Goal: Information Seeking & Learning: Learn about a topic

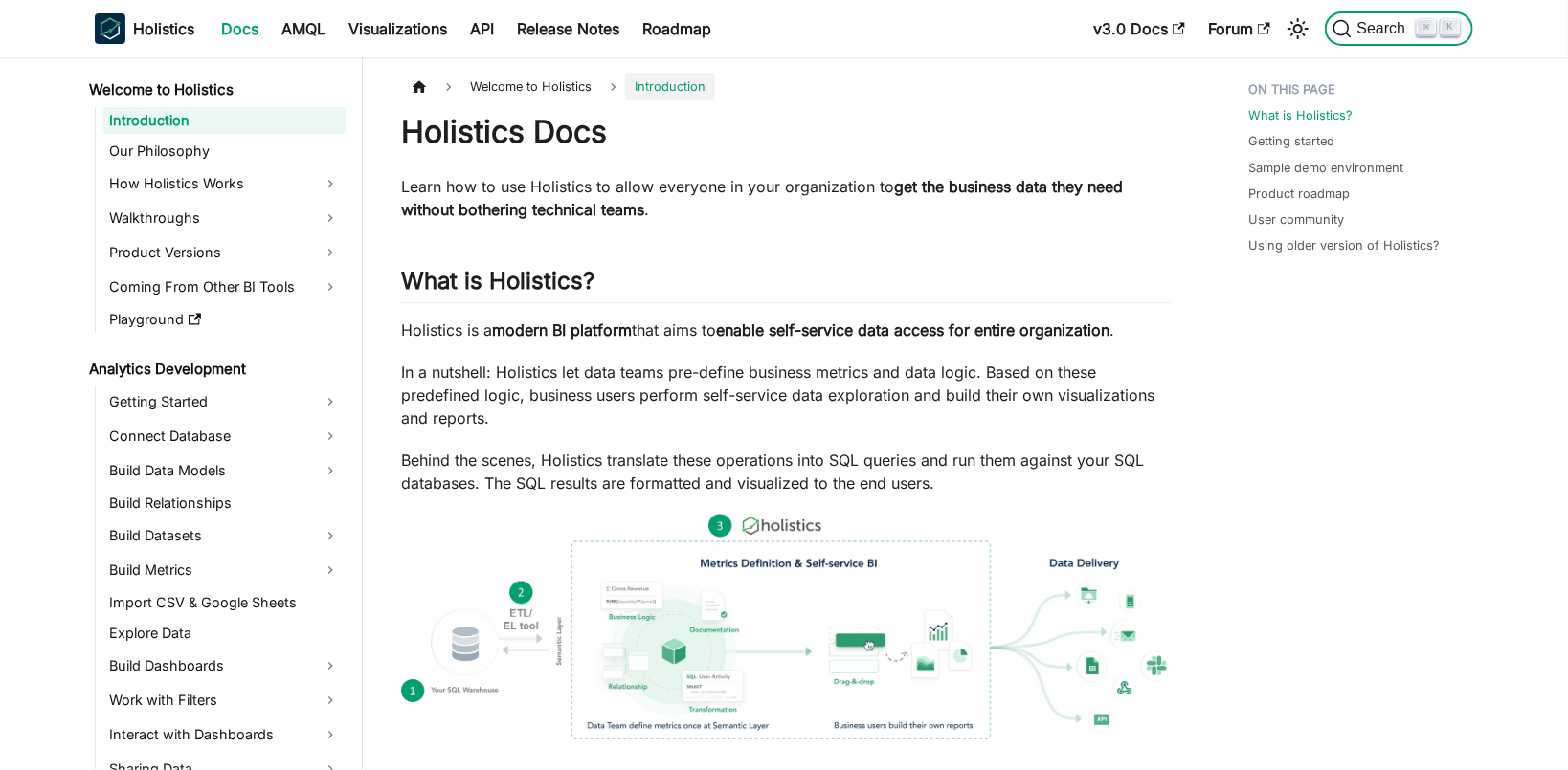
click at [1392, 32] on span "Search" at bounding box center [1384, 29] width 66 height 17
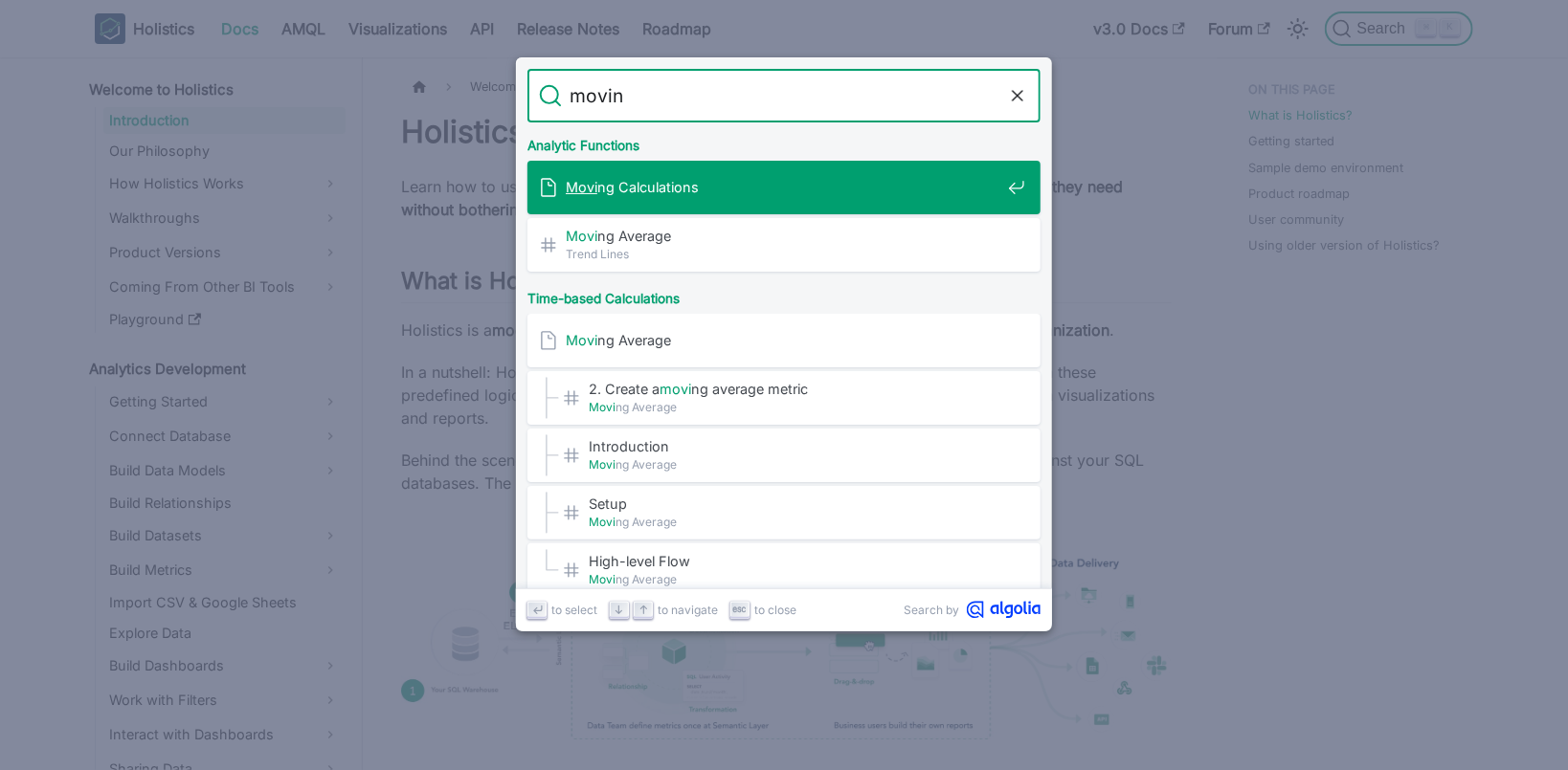
type input "moving"
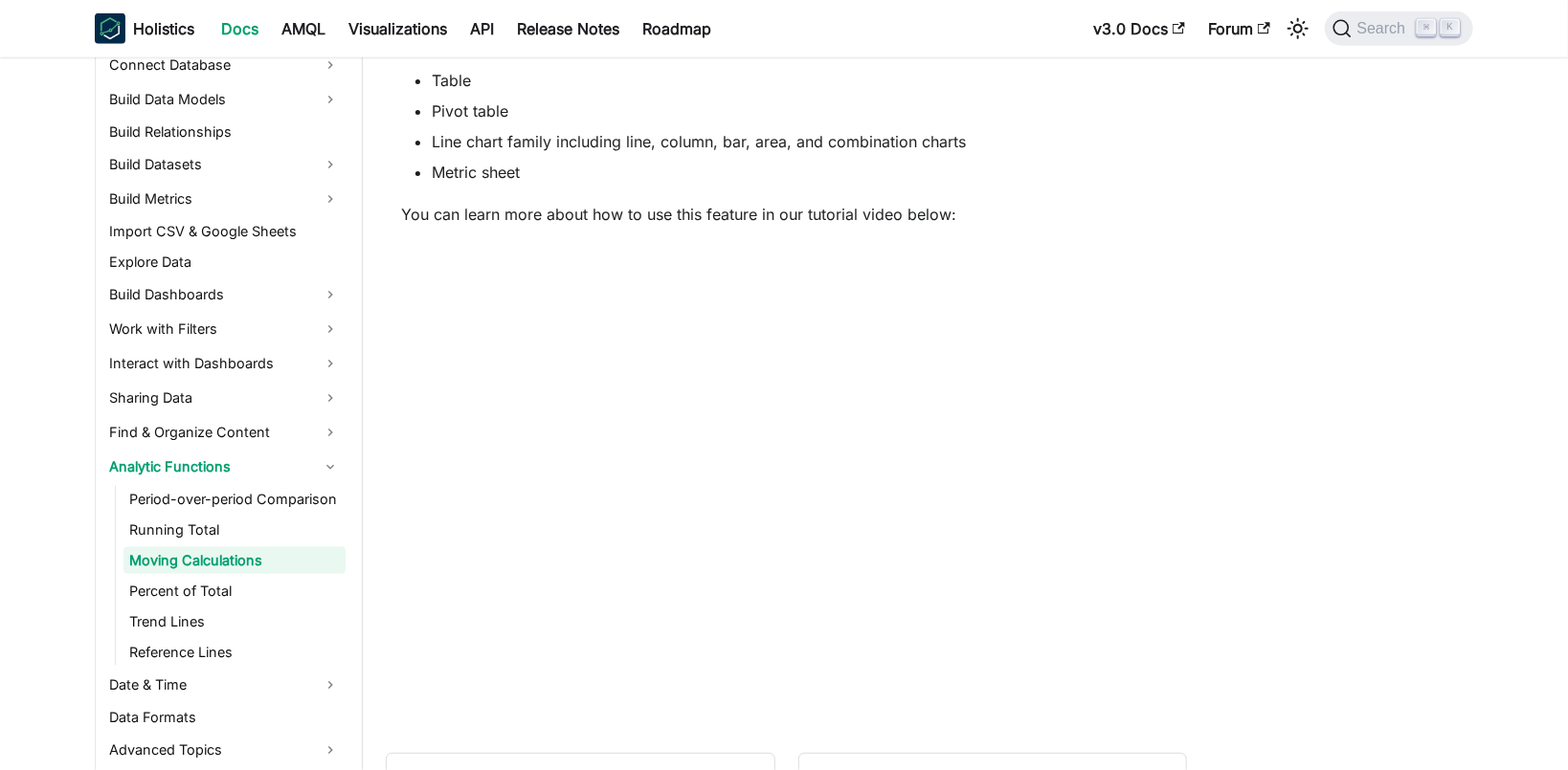
scroll to position [1319, 0]
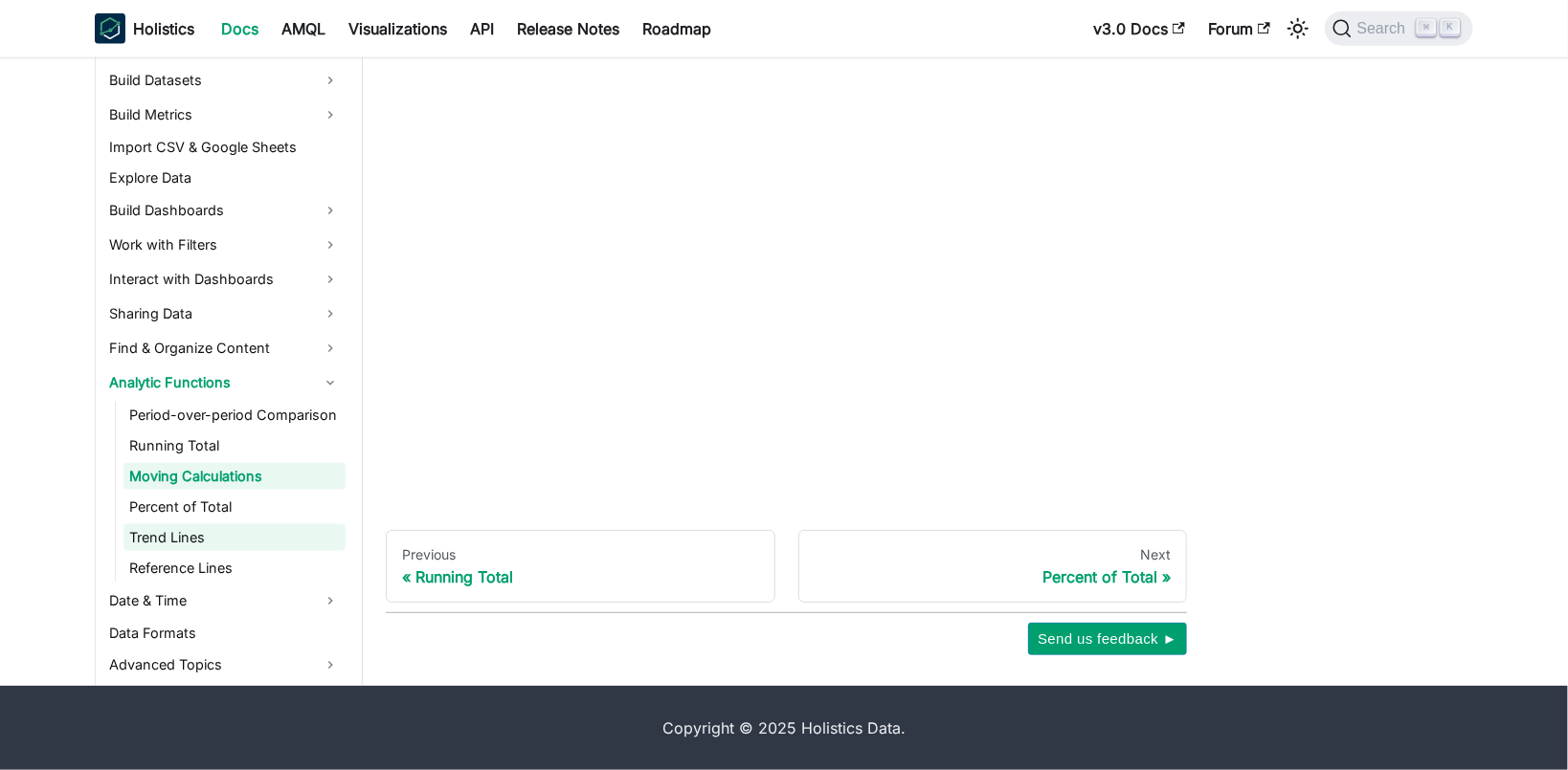
click at [193, 527] on link "Trend Lines" at bounding box center [234, 538] width 222 height 27
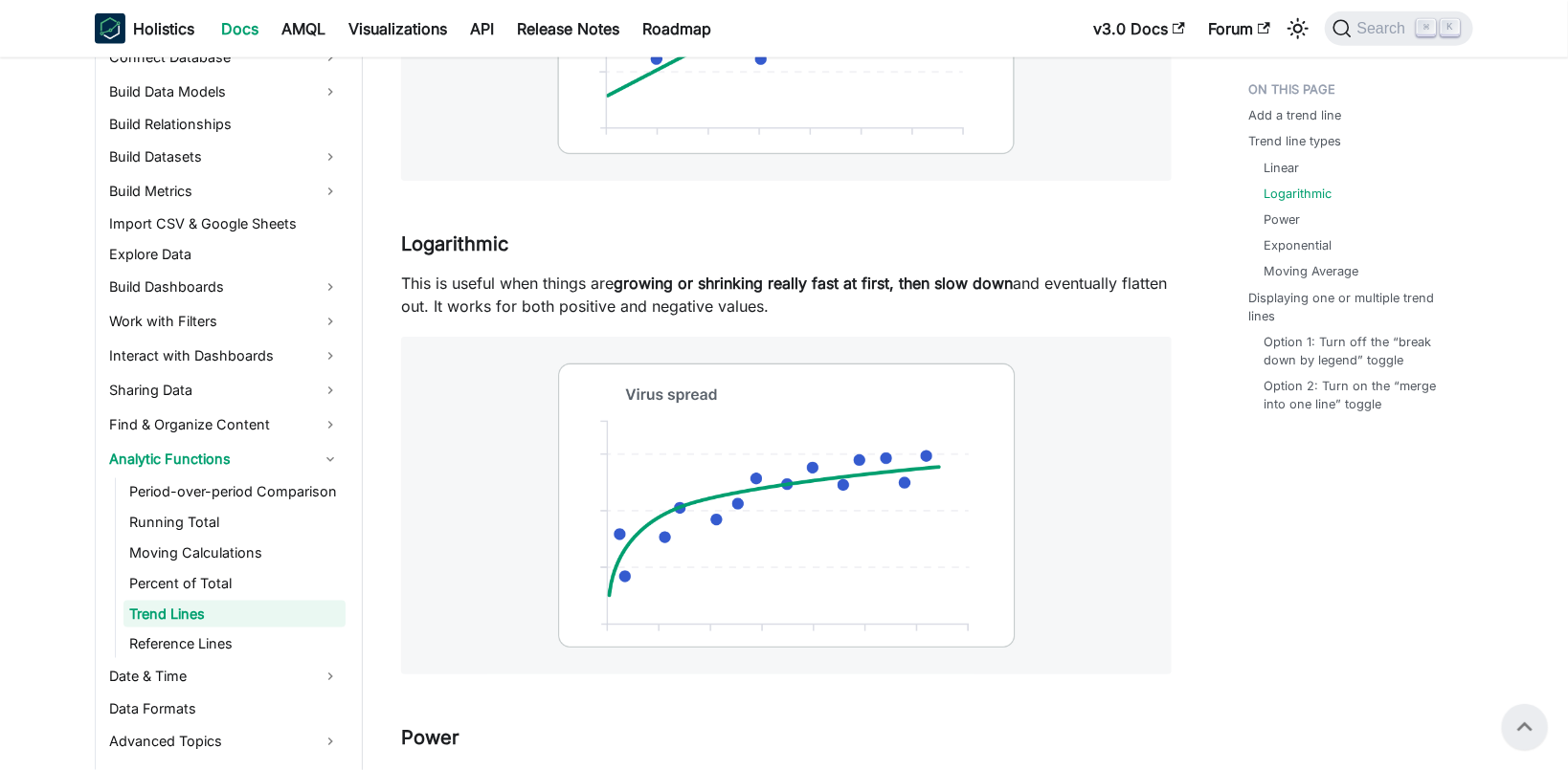
scroll to position [1313, 0]
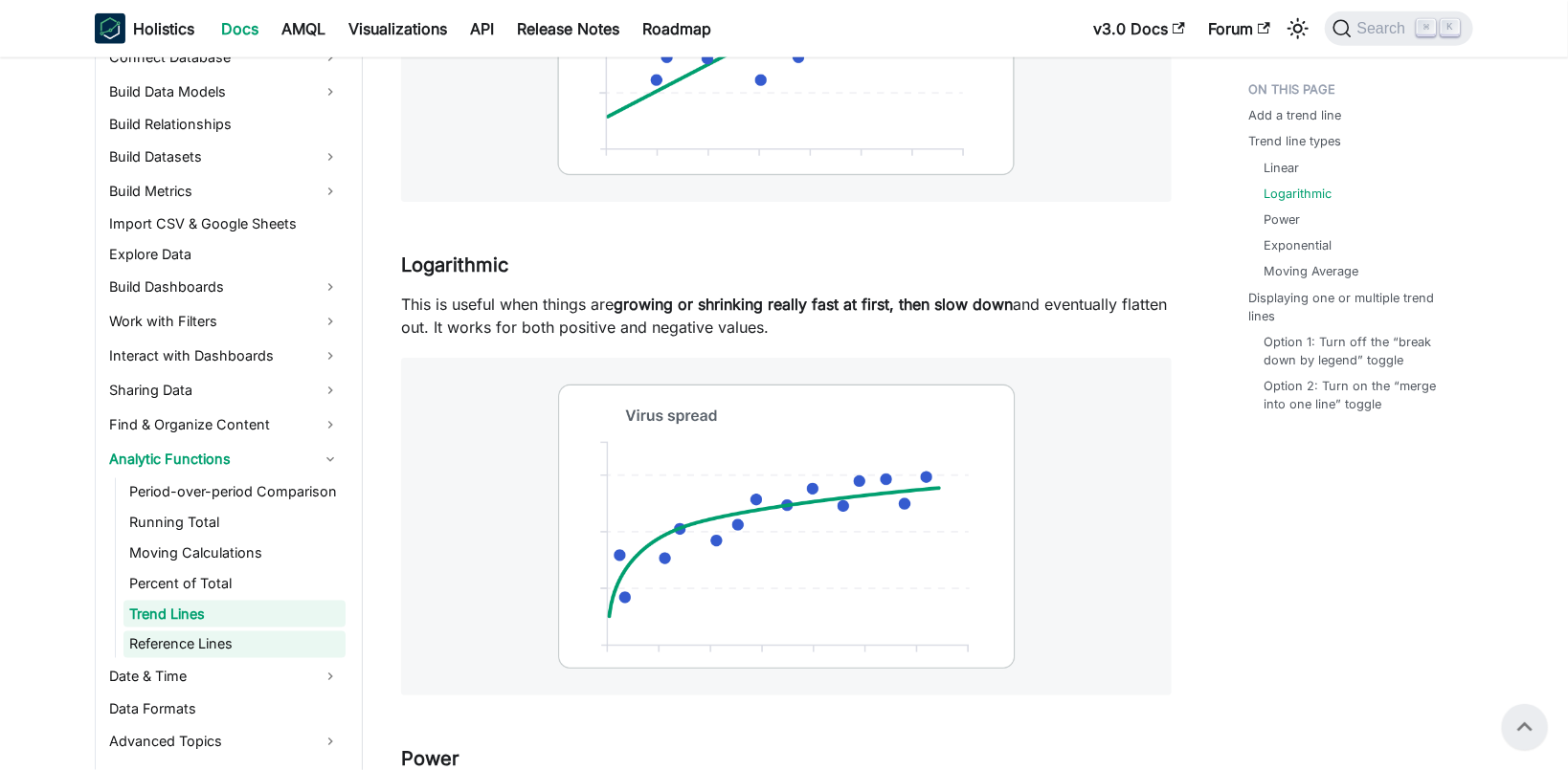
click at [213, 651] on link "Reference Lines" at bounding box center [234, 645] width 222 height 27
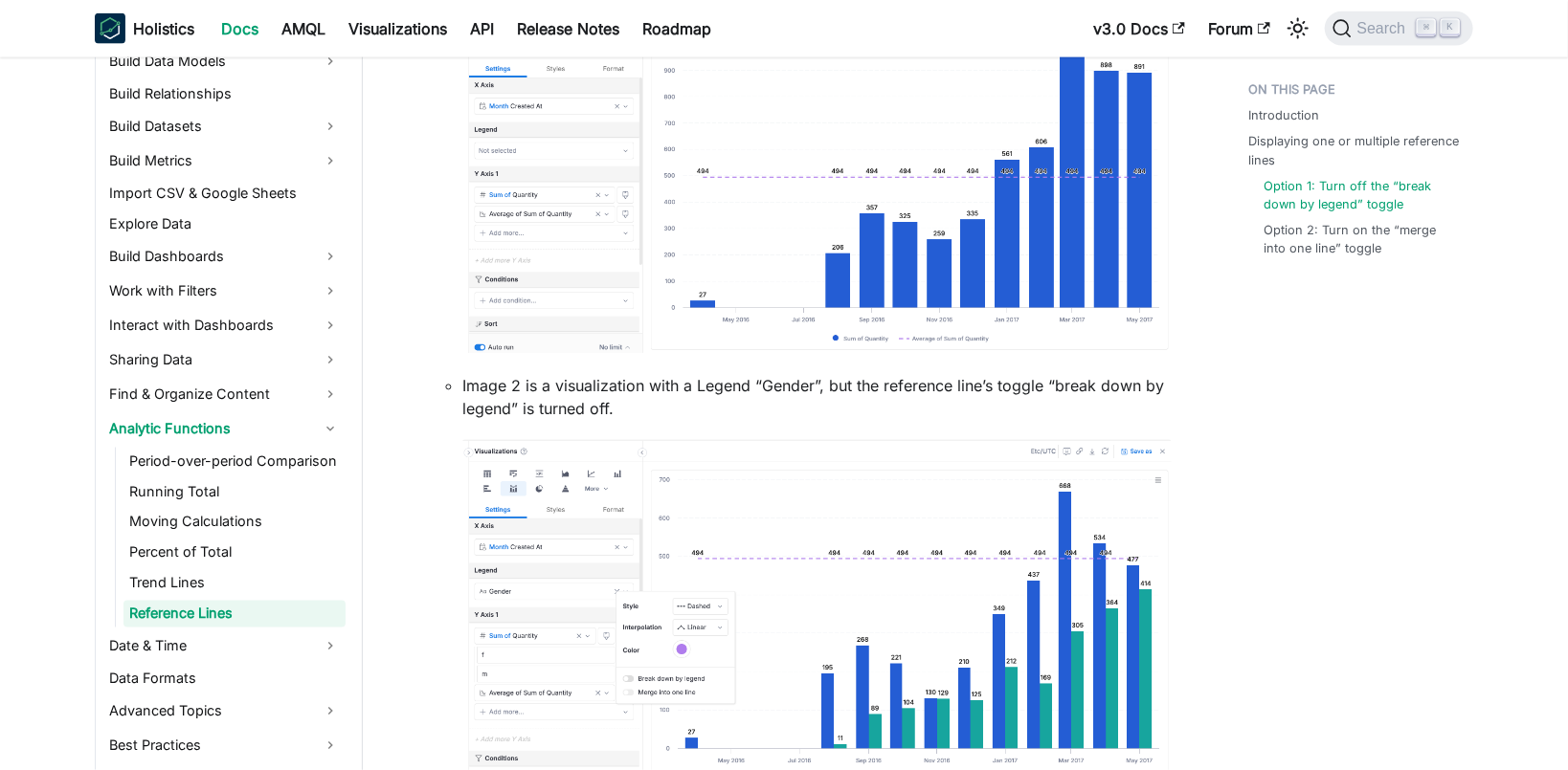
scroll to position [1483, 0]
